Goal: Transaction & Acquisition: Register for event/course

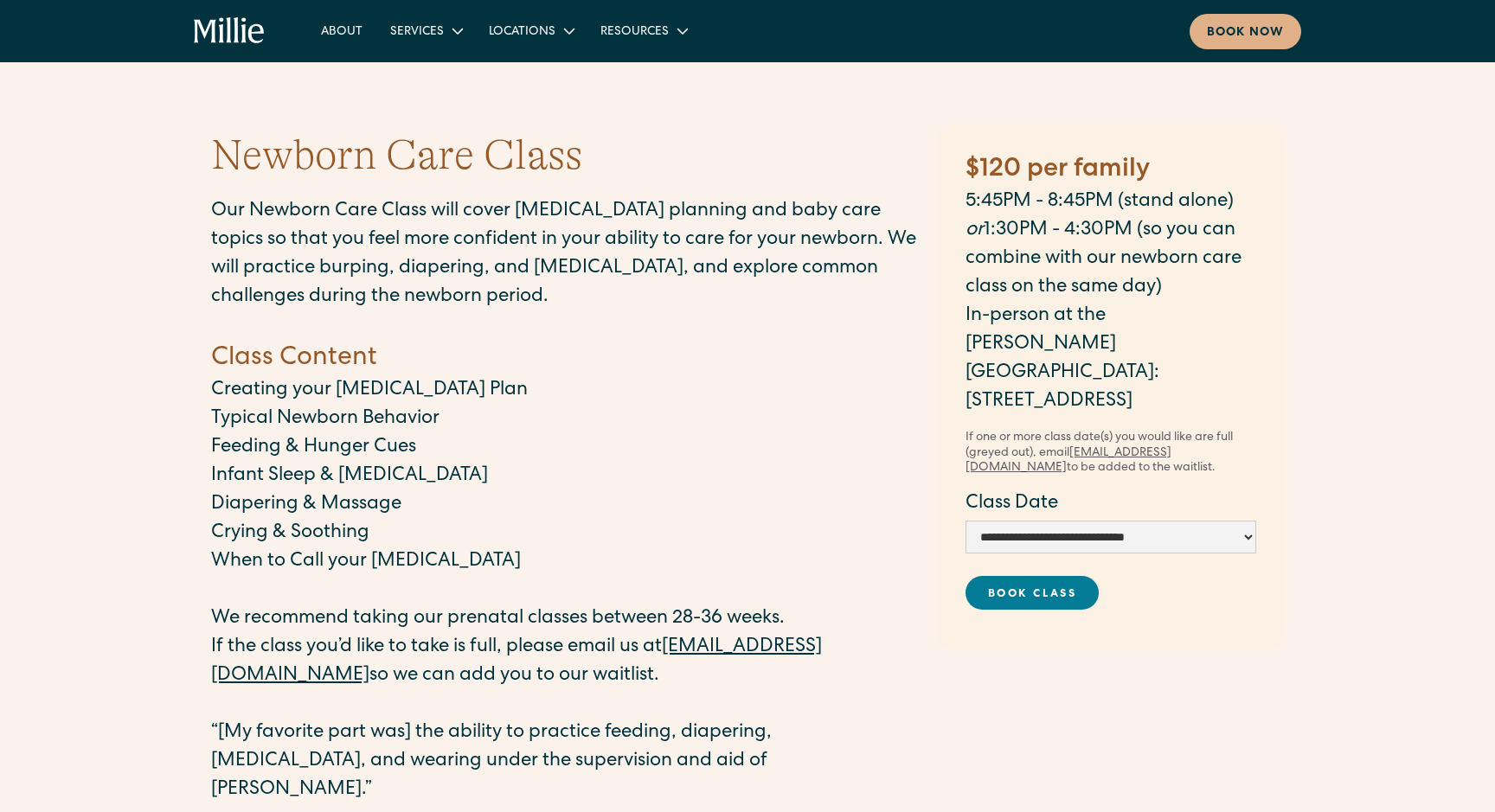
select select "**********"
select select
